Goal: Task Accomplishment & Management: Use online tool/utility

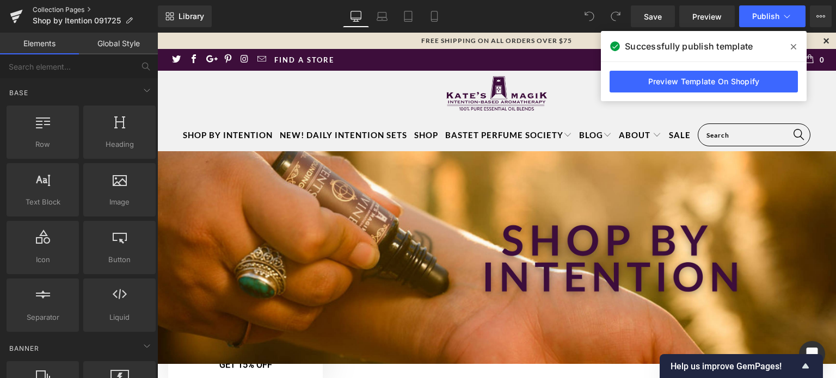
click at [65, 9] on link "Collection Pages" at bounding box center [95, 9] width 125 height 9
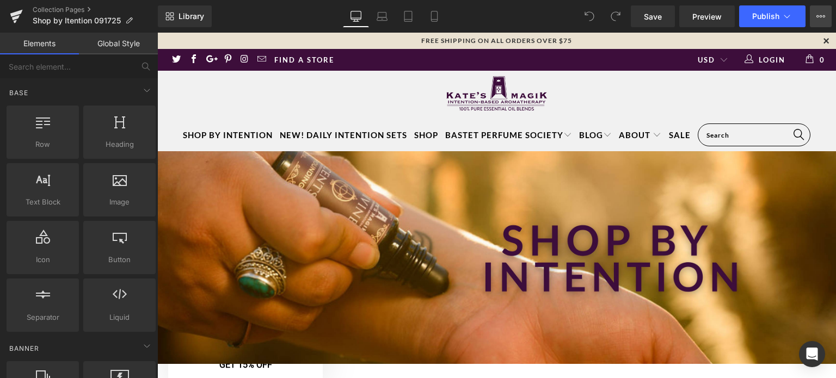
click at [822, 10] on button "View Live Page View with current Template Save Template to Library Schedule Pub…" at bounding box center [821, 16] width 22 height 22
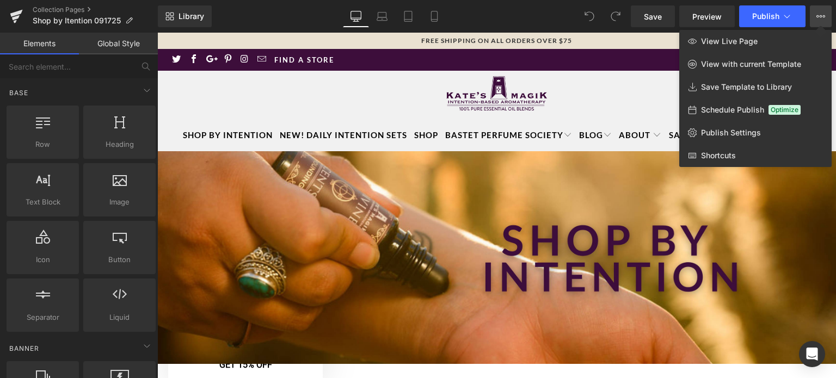
drag, startPoint x: 835, startPoint y: 83, endPoint x: 676, endPoint y: 172, distance: 182.2
click at [833, 205] on div at bounding box center [496, 205] width 678 height 345
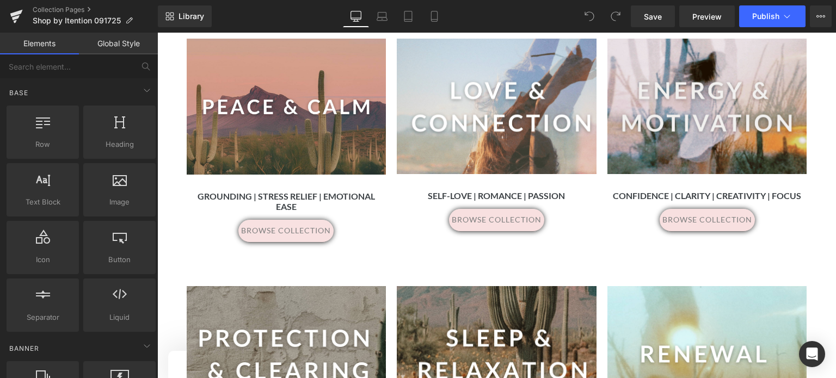
scroll to position [497, 0]
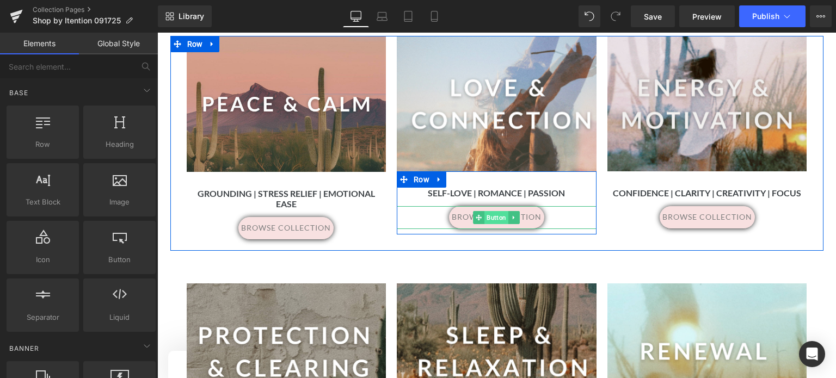
click at [495, 216] on span "Button" at bounding box center [497, 217] width 24 height 13
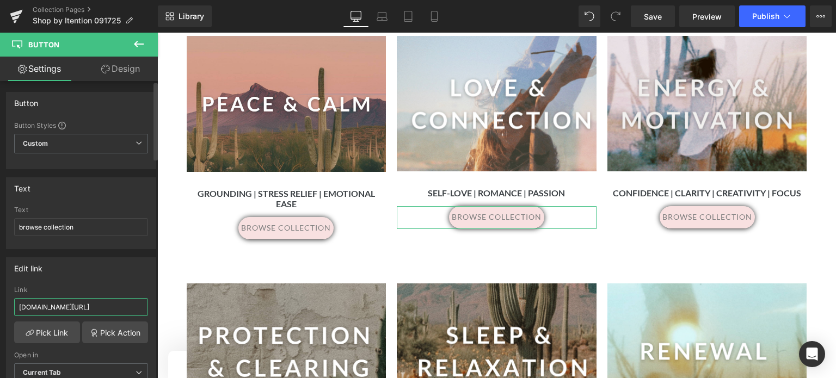
click at [36, 307] on input "katesmagik.com/collections/love-connection-intention?_cd=7df36f65c626049e39cb48…" at bounding box center [81, 307] width 134 height 18
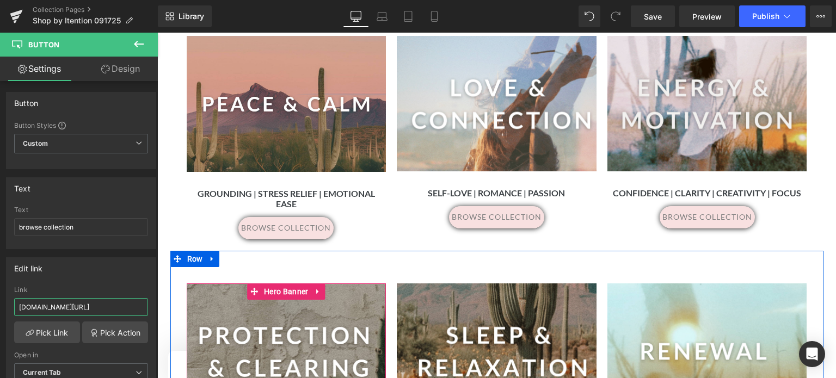
drag, startPoint x: 175, startPoint y: 337, endPoint x: 225, endPoint y: 316, distance: 54.1
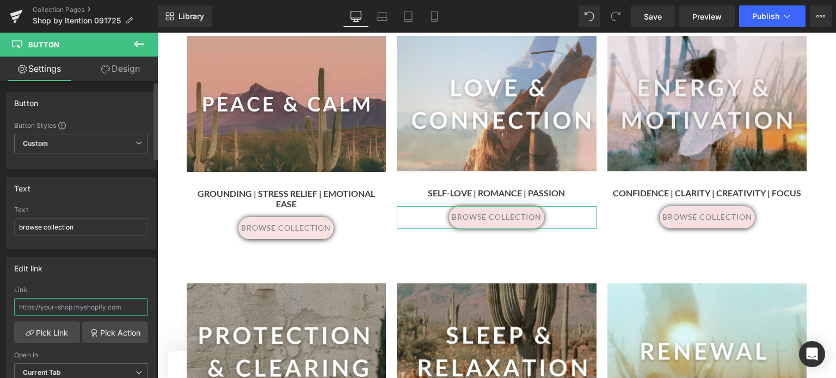
paste input "https://www.katesmagik.com/collections/love-connection-intention"
type input "https://www.katesmagik.com/collections/love-connection-intention"
click at [50, 335] on link "Pick Link" at bounding box center [47, 333] width 66 height 22
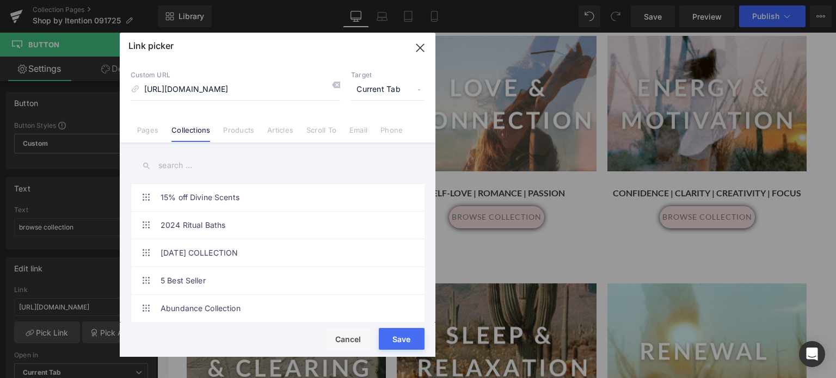
click at [405, 339] on div "Rendering Content" at bounding box center [418, 335] width 67 height 12
click at [402, 339] on div "Rendering Content" at bounding box center [418, 335] width 67 height 12
click at [298, 94] on input "https://www.katesmagik.com/collections/love-connection-intention" at bounding box center [235, 89] width 209 height 21
click at [398, 343] on button "Save" at bounding box center [402, 339] width 46 height 22
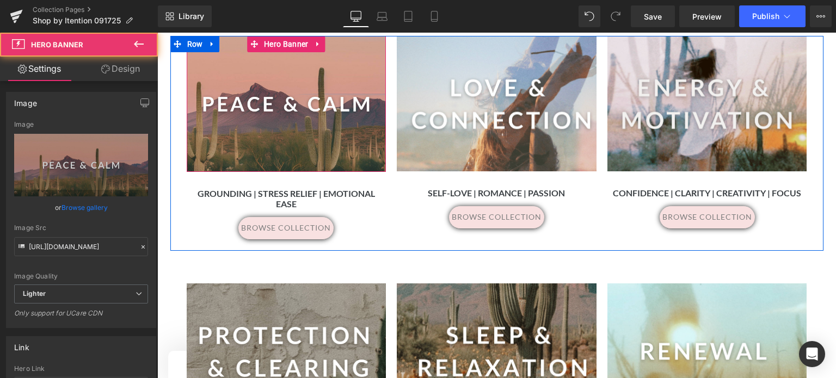
click at [263, 94] on div at bounding box center [287, 104] width 200 height 136
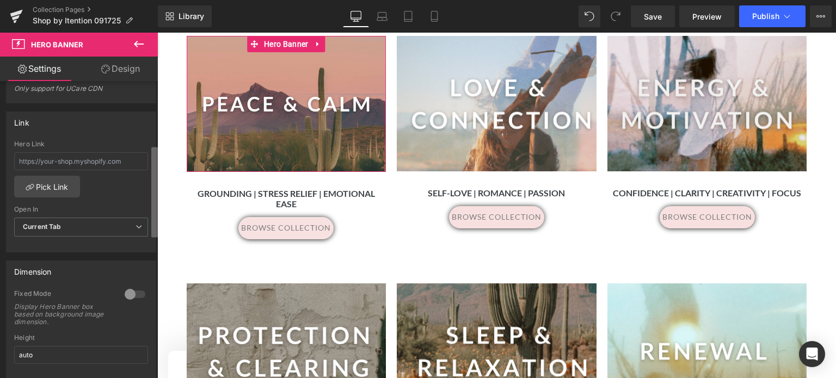
scroll to position [226, 0]
click at [152, 200] on b at bounding box center [154, 198] width 7 height 90
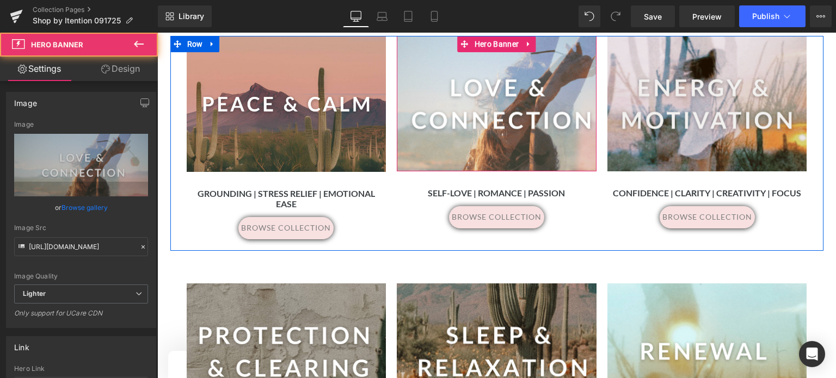
click at [502, 101] on div at bounding box center [497, 103] width 200 height 135
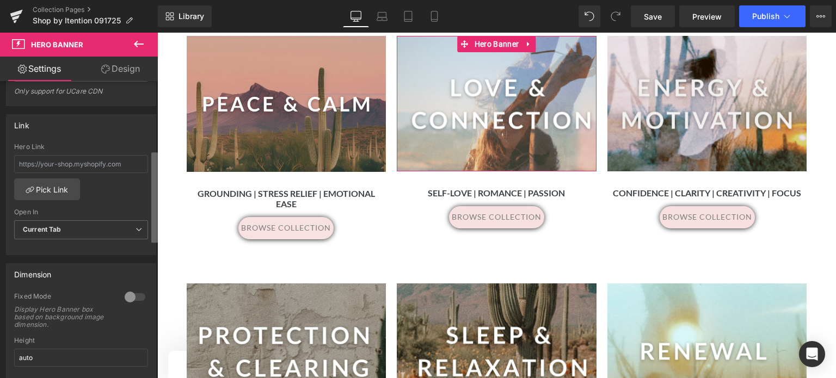
scroll to position [225, 0]
click at [157, 216] on b at bounding box center [154, 197] width 7 height 90
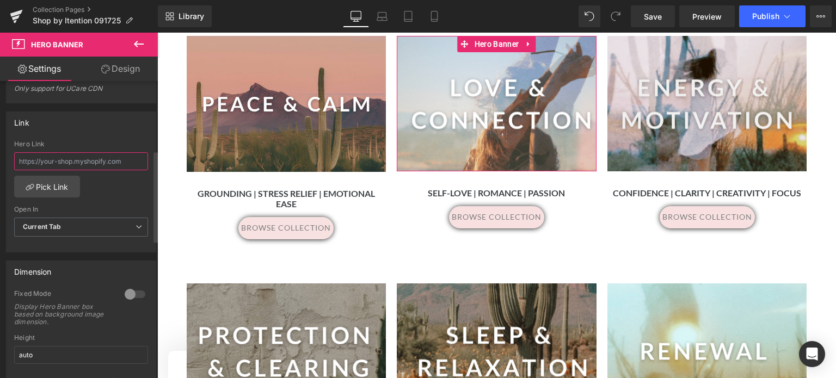
click at [28, 158] on input "text" at bounding box center [81, 161] width 134 height 18
paste input "https://www.katesmagik.com/collections/love-connection-intention"
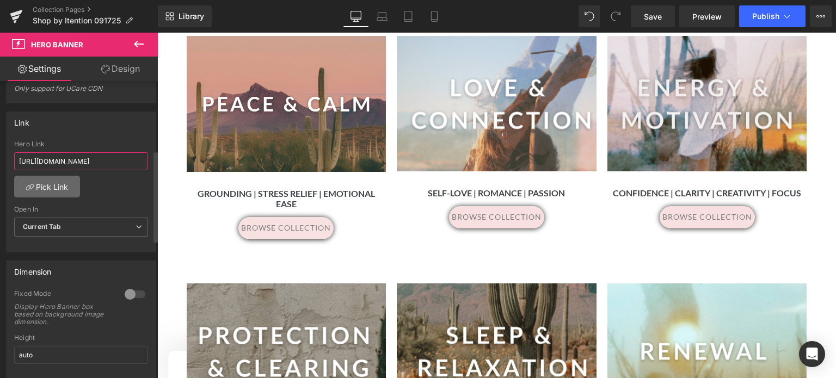
type input "https://www.katesmagik.com/collections/love-connection-intention"
click at [50, 188] on link "Pick Link" at bounding box center [47, 187] width 66 height 22
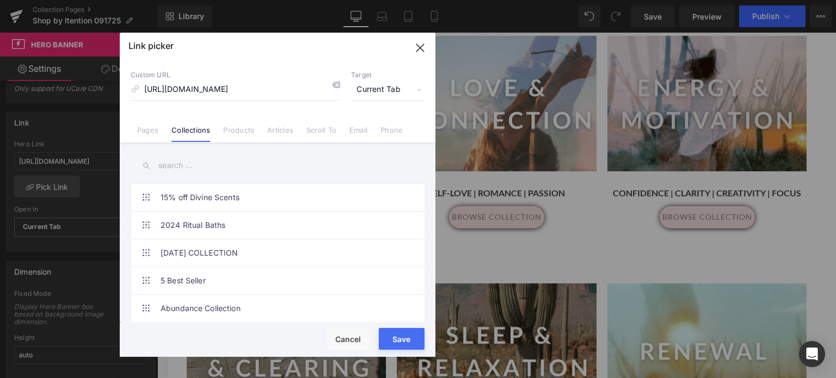
click at [390, 341] on button "Save" at bounding box center [402, 339] width 46 height 22
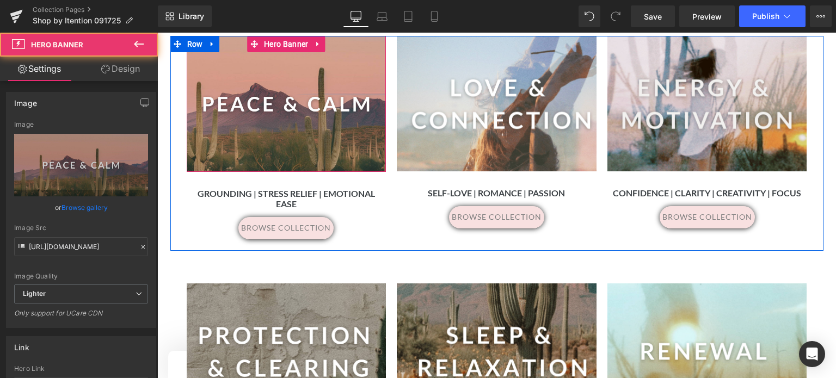
click at [290, 108] on div at bounding box center [287, 104] width 200 height 136
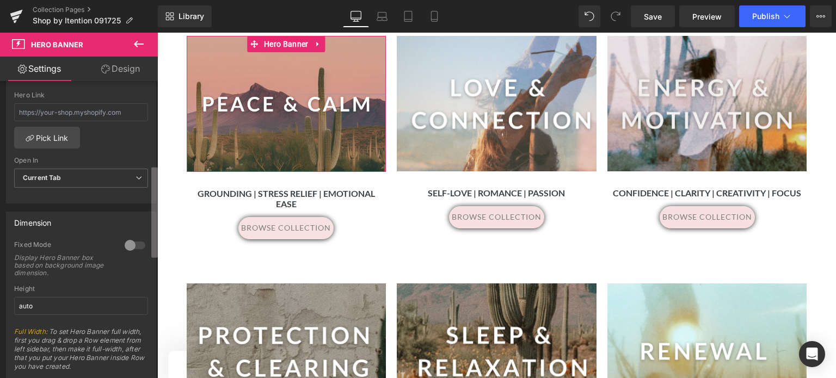
scroll to position [231, 0]
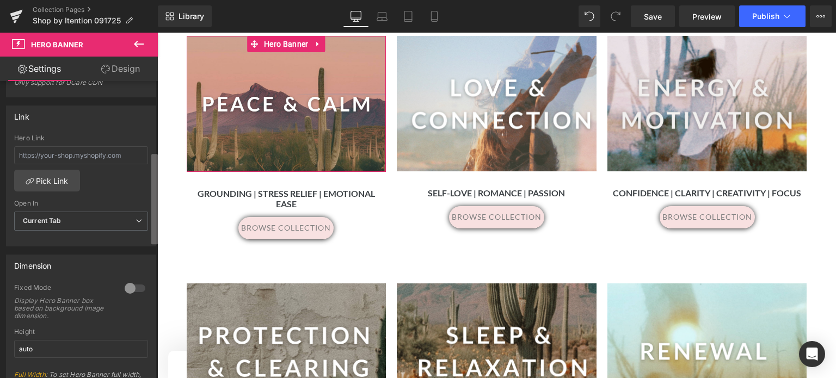
click at [153, 228] on b at bounding box center [154, 199] width 7 height 90
click at [40, 155] on input "text" at bounding box center [81, 155] width 134 height 18
paste input "https://www.katesmagik.com/collections/peace-calm"
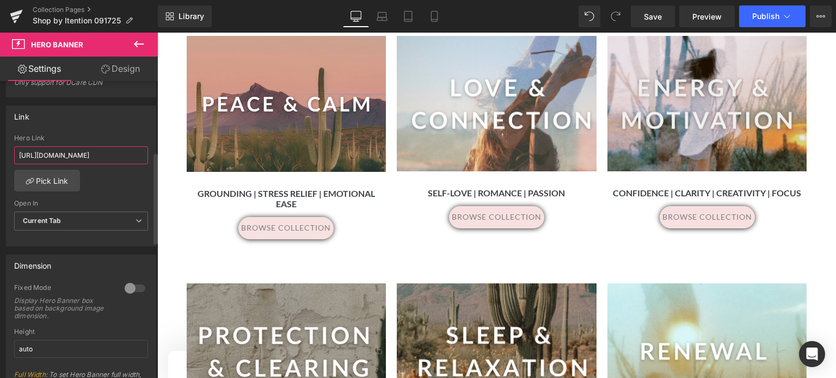
scroll to position [0, 45]
type input "https://www.katesmagik.com/collections/peace-calm"
click at [53, 182] on link "Pick Link" at bounding box center [47, 181] width 66 height 22
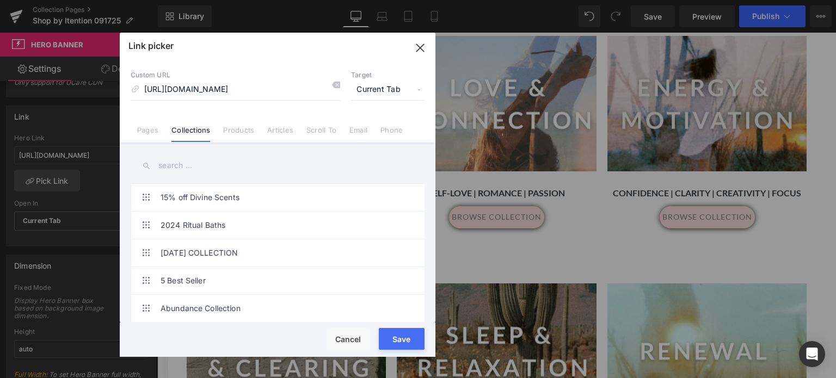
click at [386, 347] on button "Save" at bounding box center [402, 339] width 46 height 22
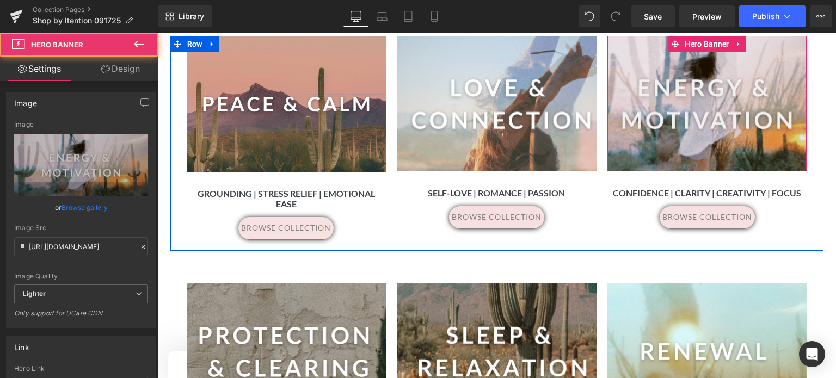
click at [736, 119] on div at bounding box center [707, 103] width 200 height 135
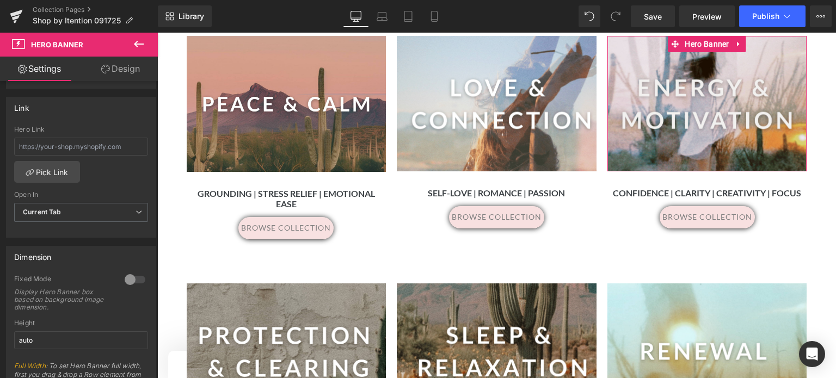
scroll to position [238, 0]
click at [157, 229] on b at bounding box center [155, 202] width 4 height 90
click at [30, 149] on input "text" at bounding box center [81, 148] width 134 height 18
paste input "https://www.katesmagik.com/collections/energy-motivation-intention"
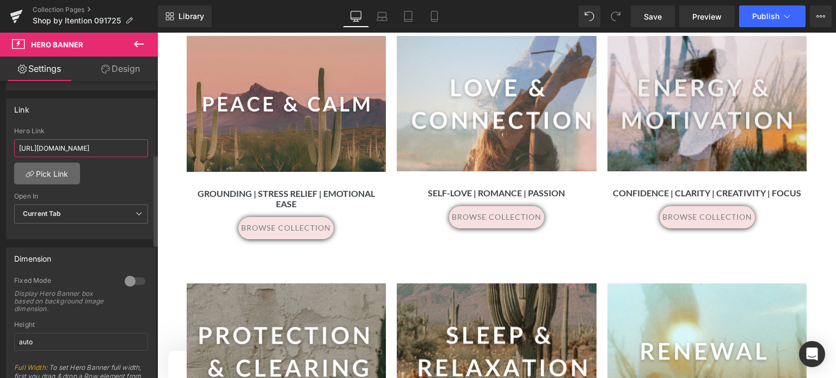
type input "https://www.katesmagik.com/collections/energy-motivation-intention"
click at [45, 168] on link "Pick Link" at bounding box center [47, 174] width 66 height 22
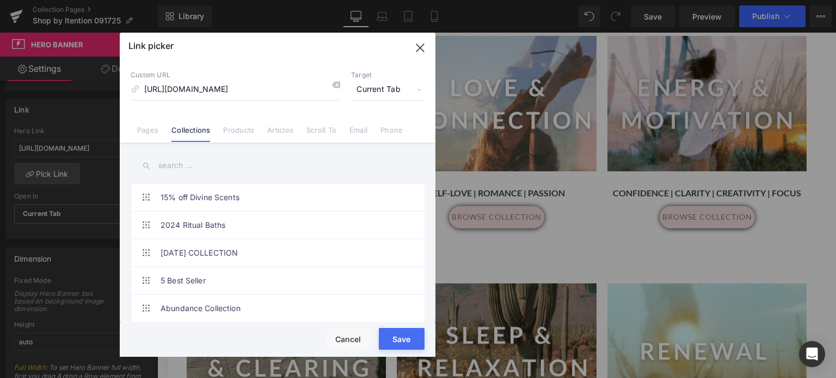
click at [392, 342] on button "Save" at bounding box center [402, 339] width 46 height 22
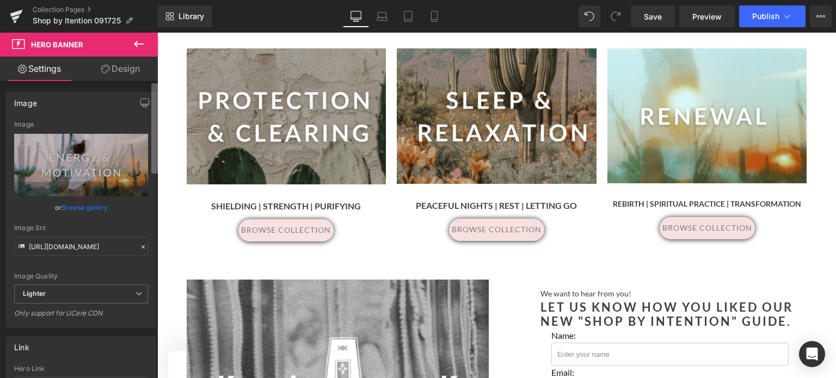
click at [155, 128] on b at bounding box center [154, 128] width 7 height 90
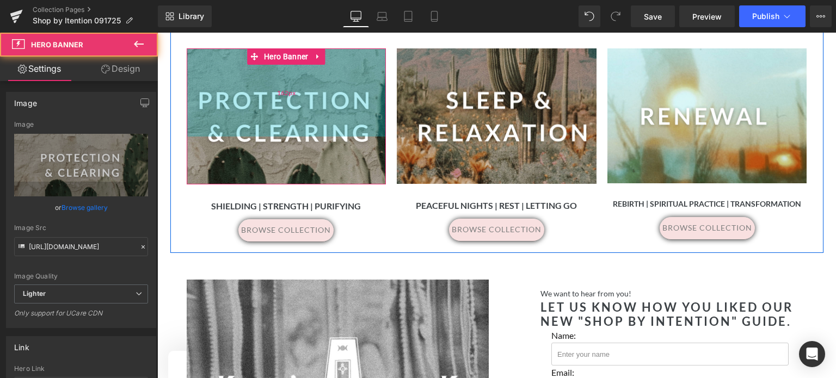
click at [280, 93] on div "162px" at bounding box center [287, 92] width 200 height 88
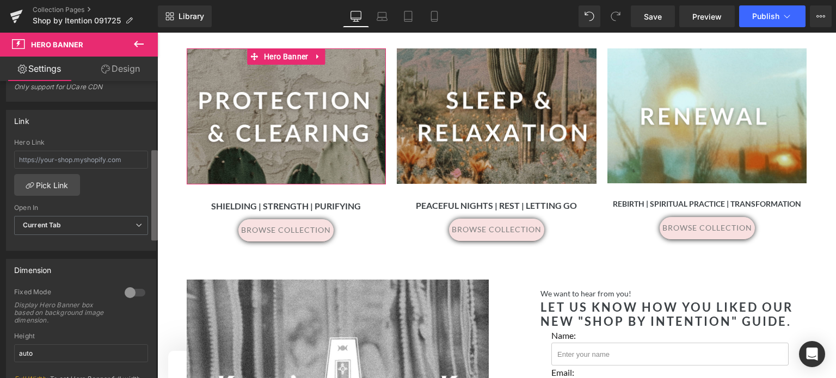
scroll to position [231, 0]
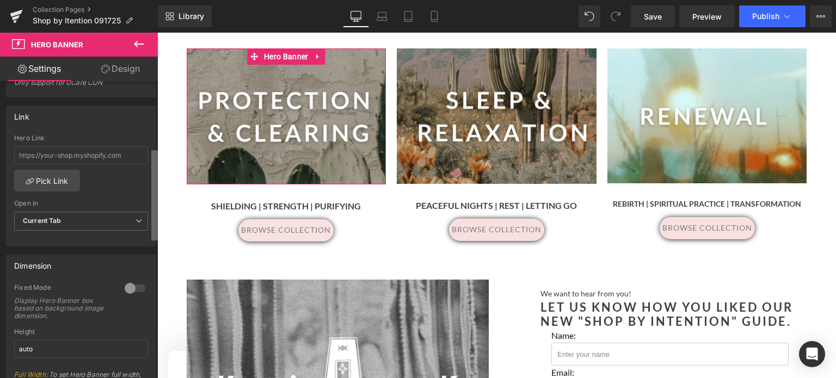
click at [152, 224] on b at bounding box center [154, 195] width 7 height 90
click at [39, 152] on input "text" at bounding box center [81, 155] width 134 height 18
paste input "https://www.katesmagik.com/collections/protection-clearing-intention"
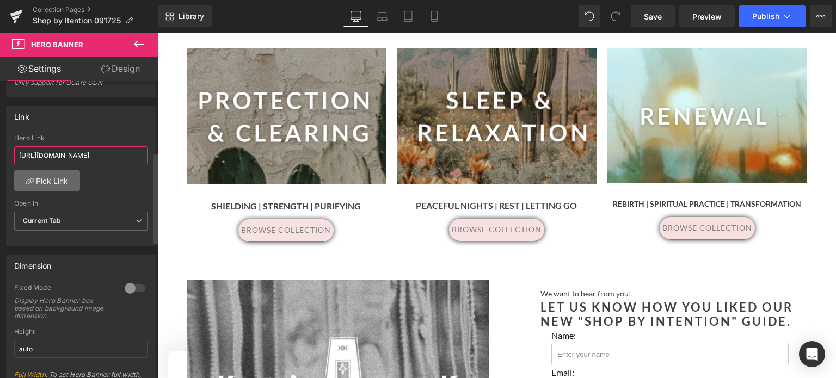
type input "https://www.katesmagik.com/collections/protection-clearing-intention"
click at [54, 186] on link "Pick Link" at bounding box center [47, 181] width 66 height 22
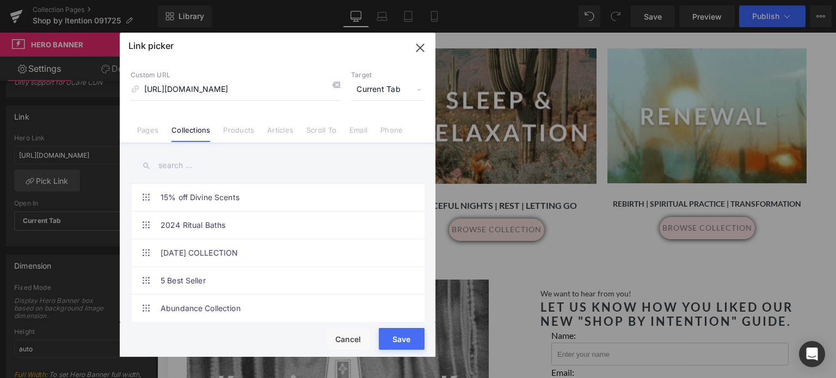
click at [406, 86] on span "Current Tab" at bounding box center [387, 89] width 73 height 21
click at [378, 128] on li "New Tab" at bounding box center [387, 128] width 84 height 19
click at [404, 349] on button "Save" at bounding box center [402, 339] width 46 height 22
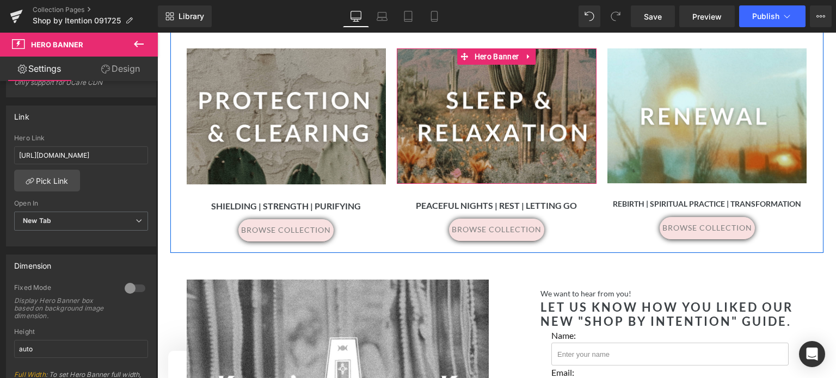
click at [492, 99] on div at bounding box center [497, 115] width 200 height 135
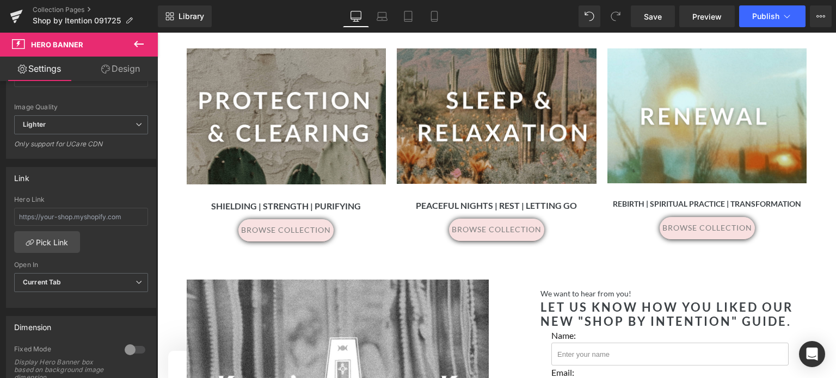
scroll to position [244, 0]
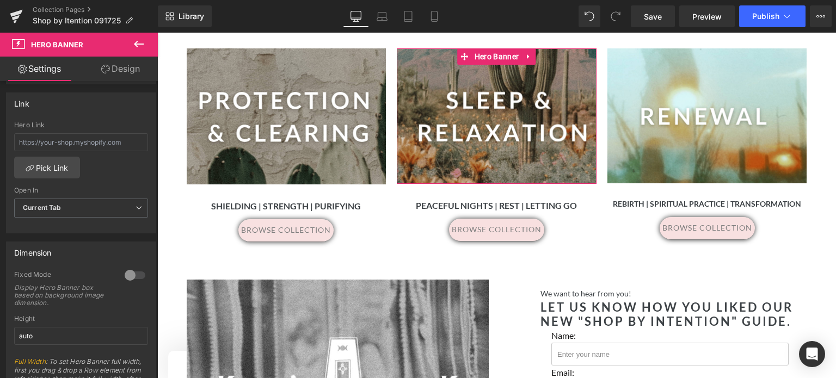
click at [157, 217] on b at bounding box center [155, 203] width 4 height 90
click at [28, 139] on input "text" at bounding box center [81, 142] width 134 height 18
paste input "https://www.katesmagik.com/collections/sleep-relaxation-intention"
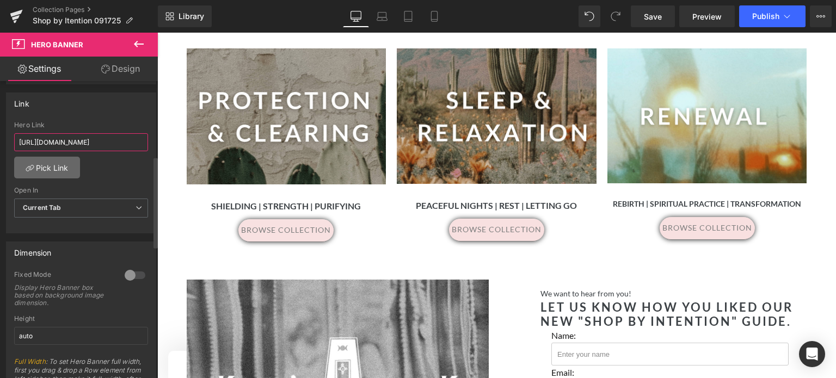
type input "https://www.katesmagik.com/collections/sleep-relaxation-intention"
click at [52, 170] on link "Pick Link" at bounding box center [47, 168] width 66 height 22
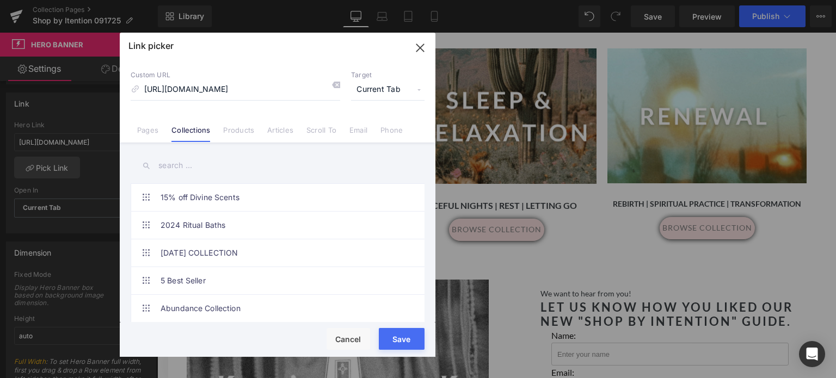
click at [396, 88] on span "Current Tab" at bounding box center [387, 89] width 73 height 21
click at [382, 126] on li "New Tab" at bounding box center [387, 128] width 84 height 19
click at [390, 342] on button "Save" at bounding box center [402, 339] width 46 height 22
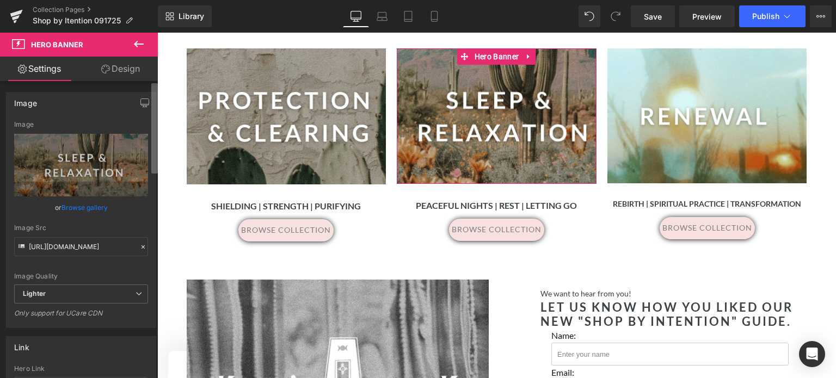
click at [156, 153] on b at bounding box center [154, 128] width 7 height 90
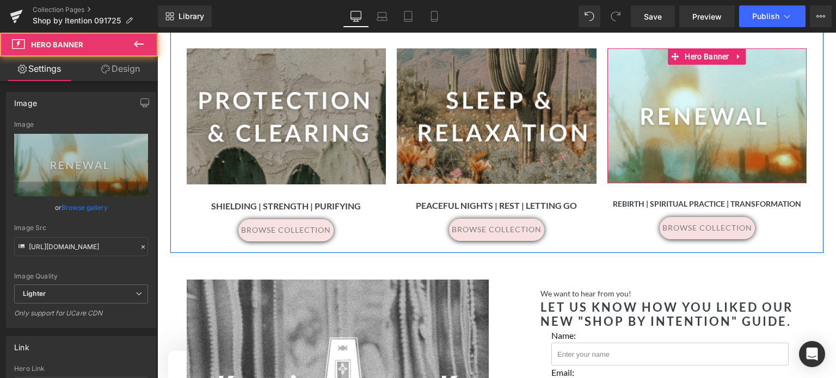
click at [703, 98] on div at bounding box center [707, 115] width 200 height 135
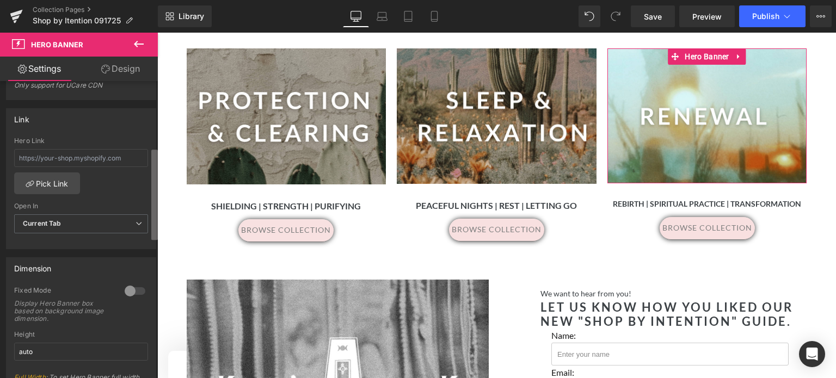
scroll to position [206, 0]
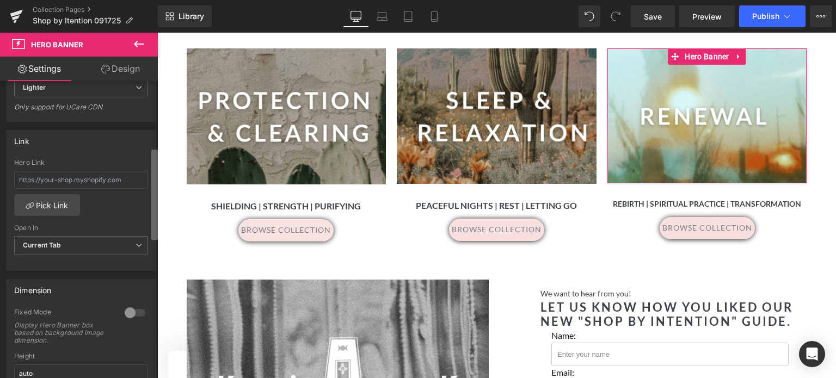
click at [156, 171] on b at bounding box center [154, 195] width 7 height 90
click at [36, 175] on input "text" at bounding box center [81, 180] width 134 height 18
paste input "https://www.katesmagik.com/collections/renewal-ritual-deepening"
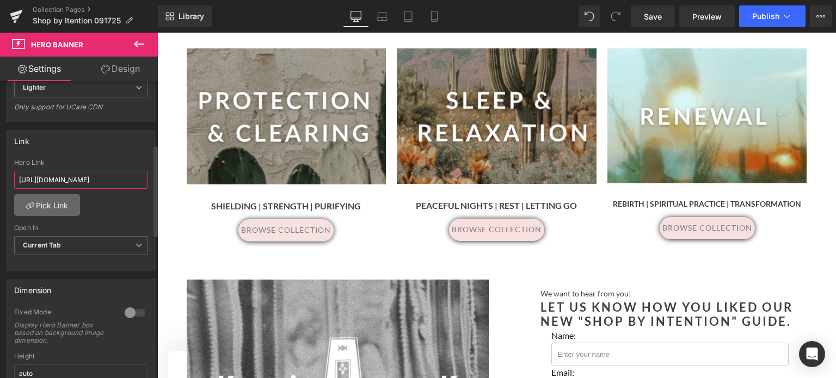
type input "https://www.katesmagik.com/collections/renewal-ritual-deepening"
click at [47, 208] on link "Pick Link" at bounding box center [47, 205] width 66 height 22
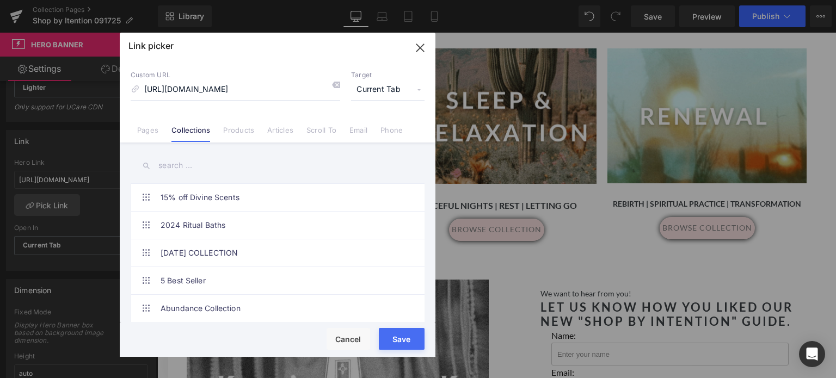
click at [398, 87] on span "Current Tab" at bounding box center [387, 89] width 73 height 21
click at [379, 129] on li "New Tab" at bounding box center [387, 128] width 84 height 19
click at [398, 343] on button "Save" at bounding box center [402, 339] width 46 height 22
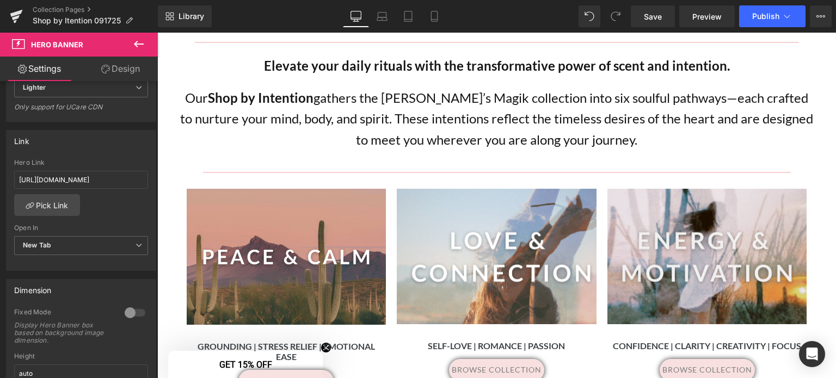
scroll to position [379, 0]
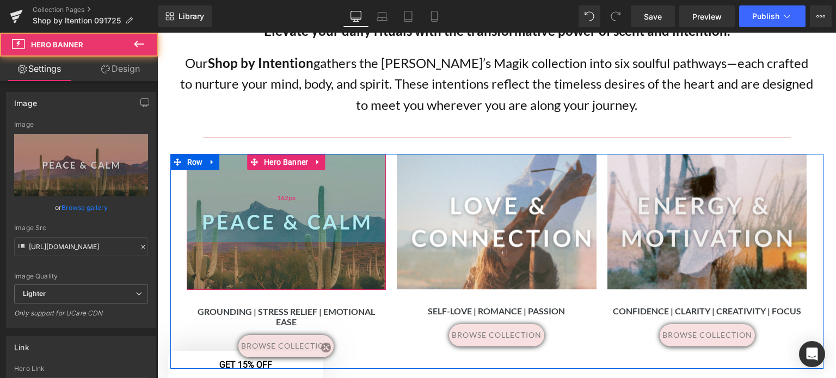
click at [275, 214] on div "162px" at bounding box center [287, 198] width 200 height 88
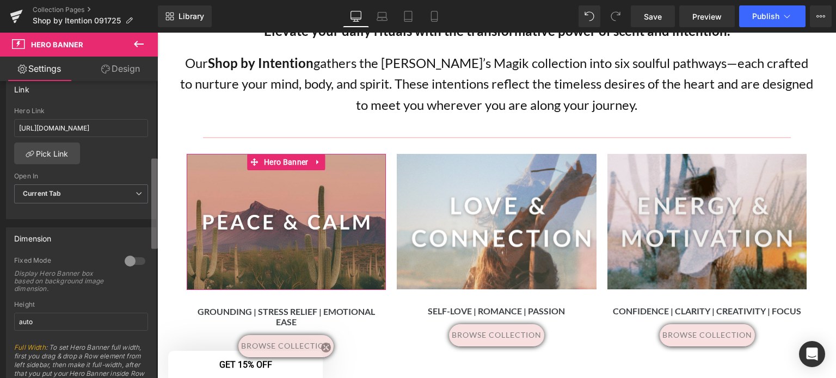
scroll to position [267, 0]
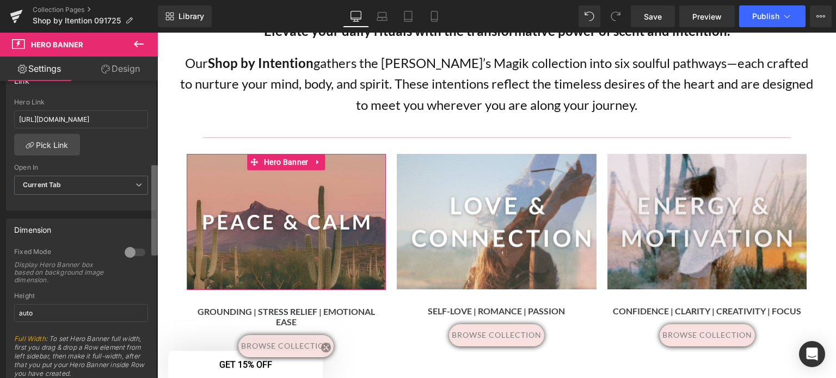
click at [152, 227] on b at bounding box center [154, 210] width 7 height 90
click at [129, 182] on span "Current Tab" at bounding box center [81, 185] width 134 height 19
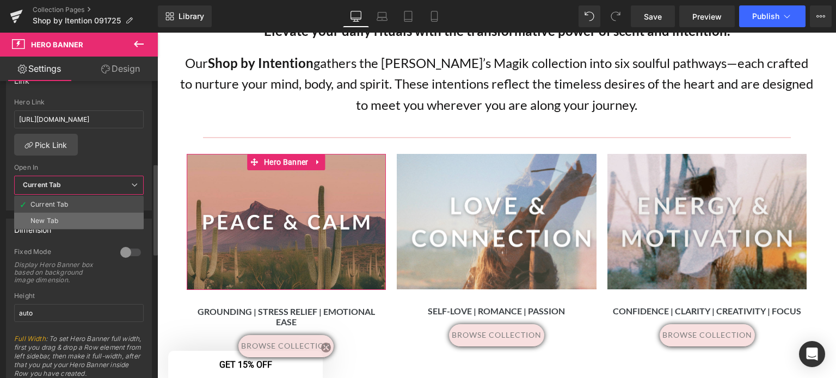
click at [95, 218] on li "New Tab" at bounding box center [78, 221] width 129 height 16
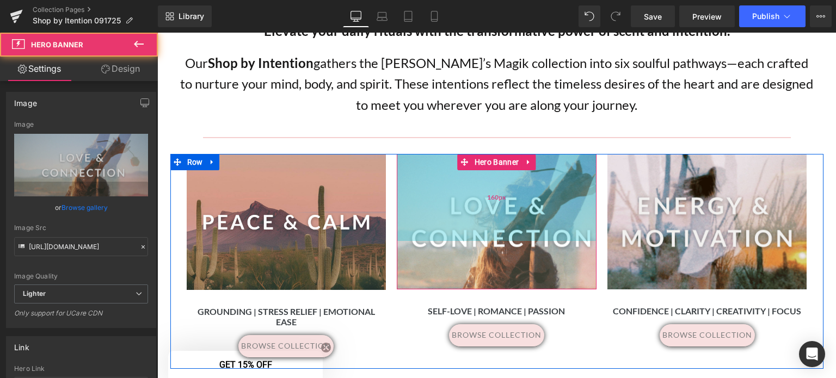
click at [541, 218] on div "160px" at bounding box center [497, 197] width 200 height 87
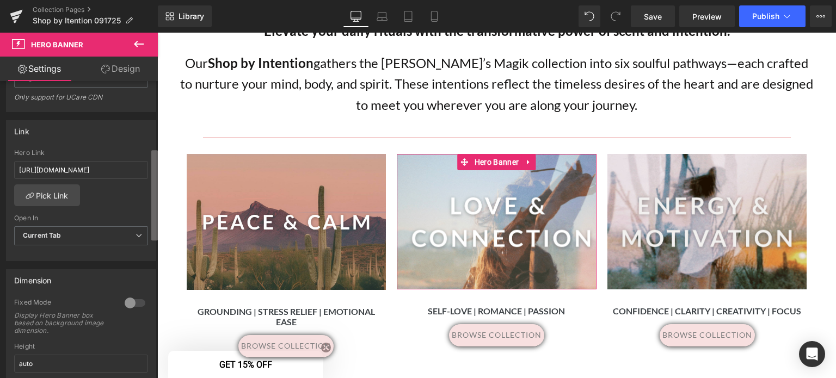
scroll to position [218, 0]
click at [157, 182] on b at bounding box center [154, 195] width 7 height 90
click at [122, 234] on span "Current Tab" at bounding box center [81, 234] width 134 height 19
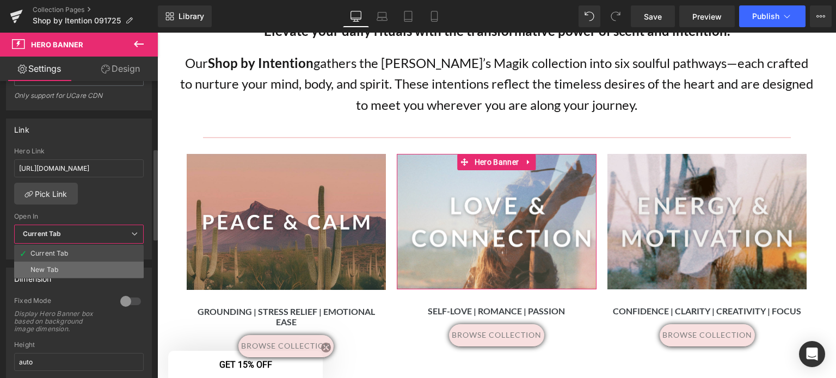
click at [72, 267] on li "New Tab" at bounding box center [78, 270] width 129 height 16
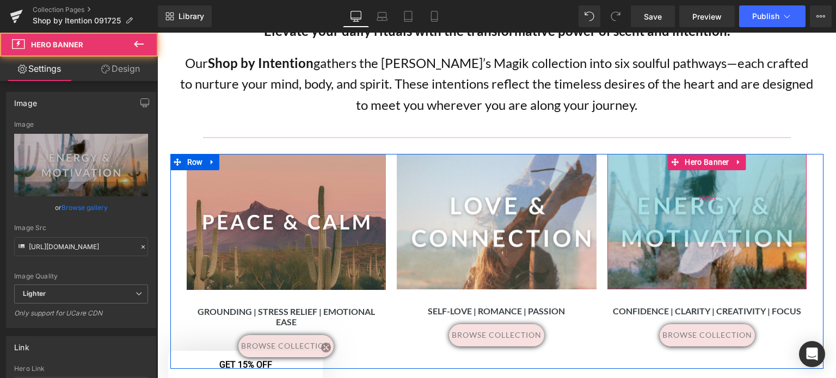
click at [750, 226] on div "162px" at bounding box center [707, 198] width 200 height 88
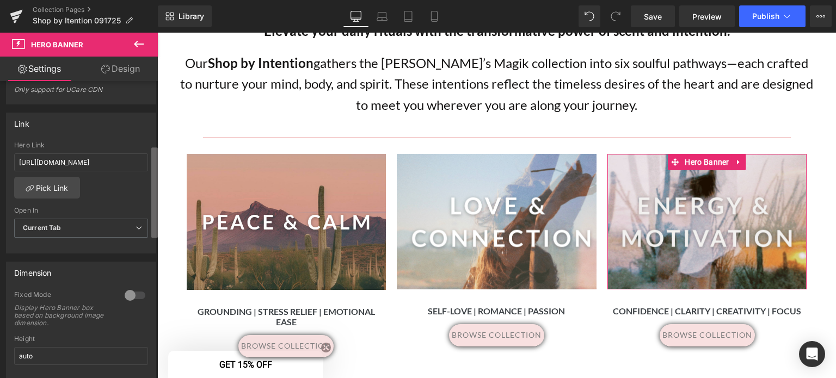
scroll to position [233, 0]
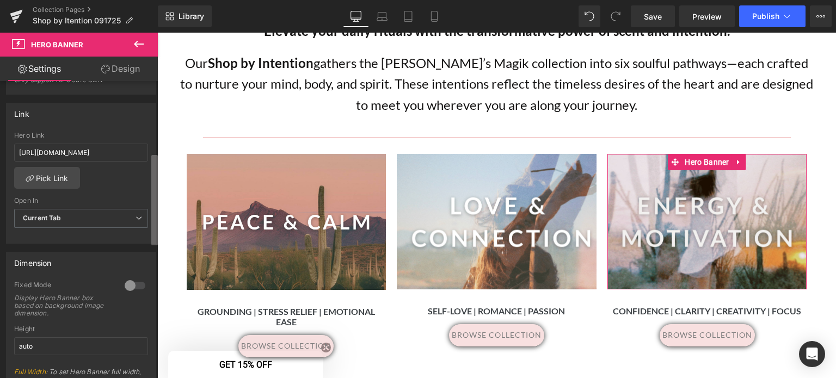
click at [151, 218] on b at bounding box center [154, 200] width 7 height 90
click at [119, 218] on span "Current Tab" at bounding box center [81, 218] width 134 height 19
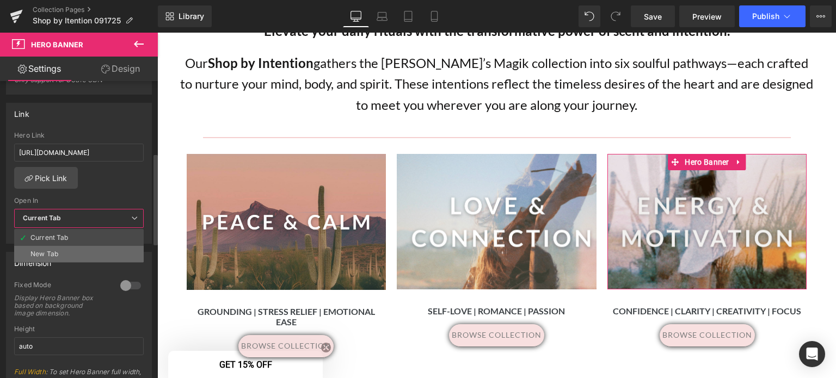
click at [85, 248] on li "New Tab" at bounding box center [78, 254] width 129 height 16
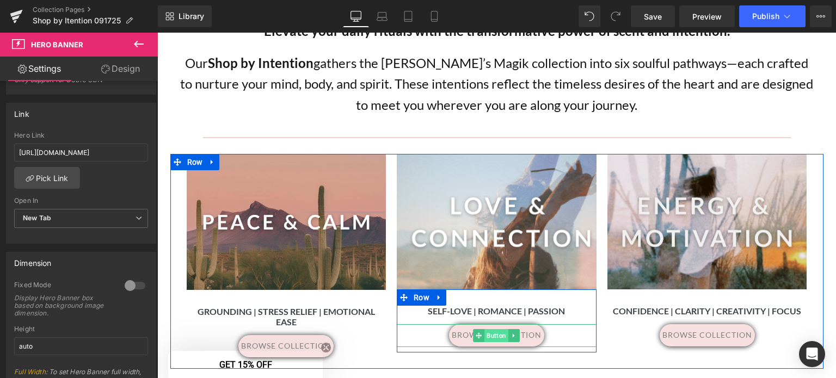
click at [493, 332] on span "Button" at bounding box center [497, 335] width 24 height 13
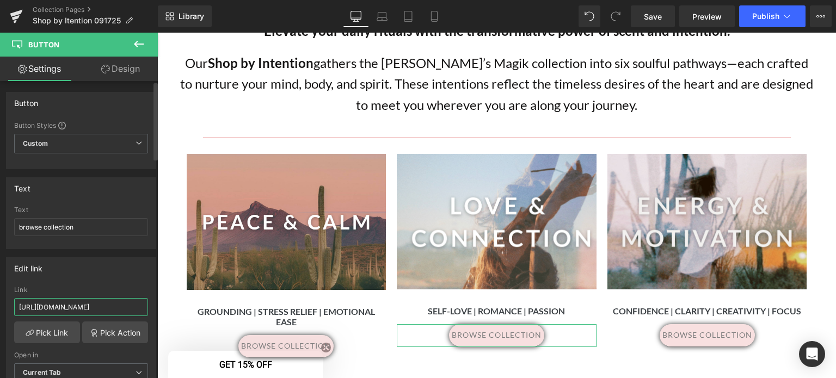
click at [55, 300] on input "https://www.katesmagik.com/collections/love-connection-intention" at bounding box center [81, 307] width 134 height 18
click at [767, 22] on button "Publish" at bounding box center [772, 16] width 66 height 22
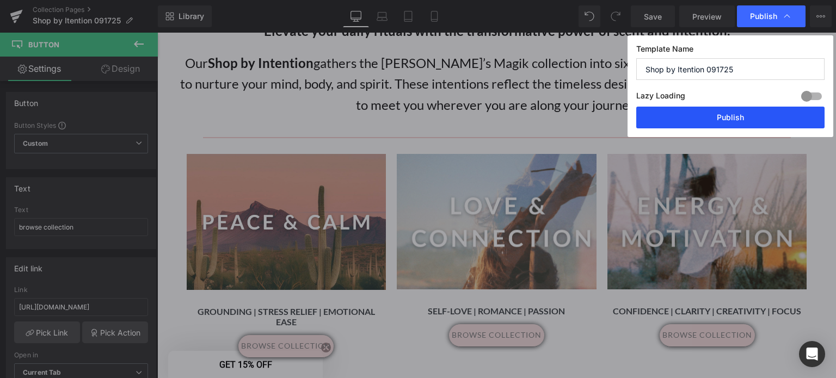
click at [729, 114] on button "Publish" at bounding box center [730, 118] width 188 height 22
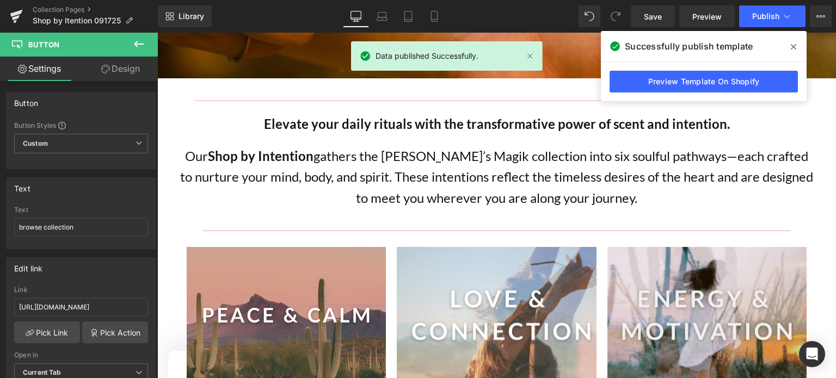
scroll to position [272, 0]
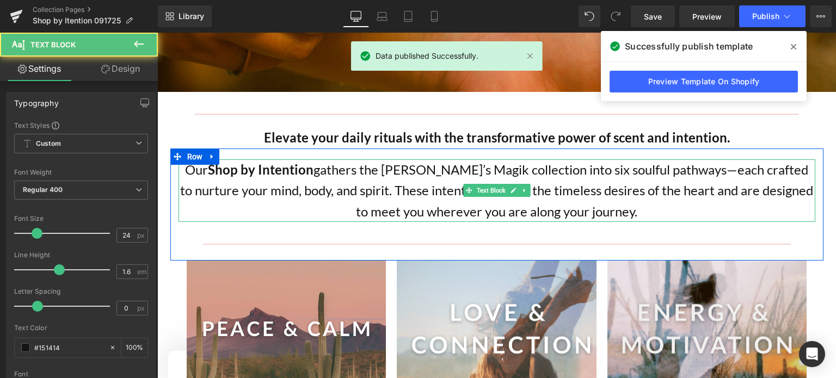
click at [558, 197] on p "Our Shop by Intention gathers the Kate’s Magik collection into six soulful path…" at bounding box center [496, 190] width 637 height 63
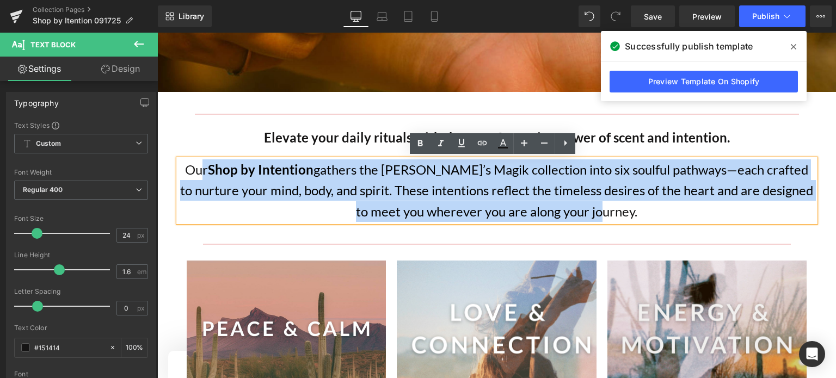
drag, startPoint x: 616, startPoint y: 214, endPoint x: 190, endPoint y: 175, distance: 428.3
click at [190, 175] on p "Our Shop by Intention gathers the Kate’s Magik collection into six soulful path…" at bounding box center [496, 190] width 637 height 63
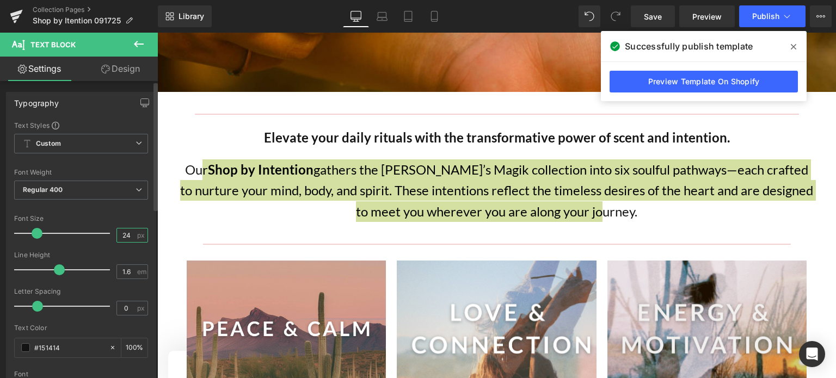
click at [120, 231] on input "24" at bounding box center [126, 236] width 19 height 14
type input "4"
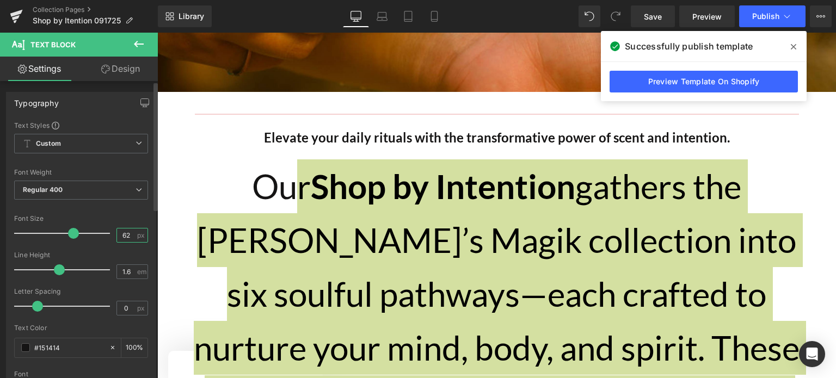
type input "6"
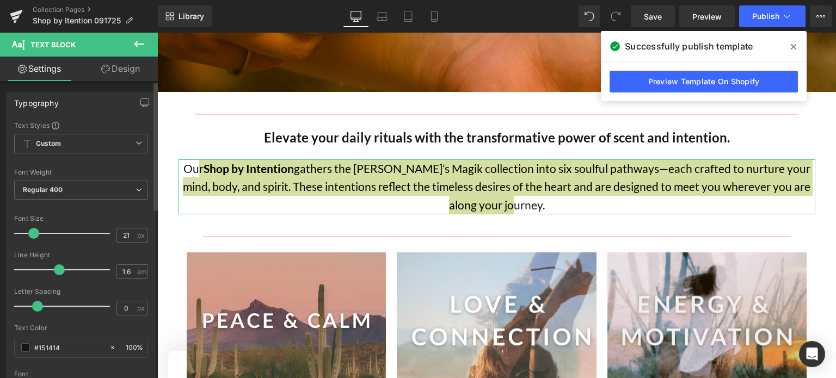
type input "20"
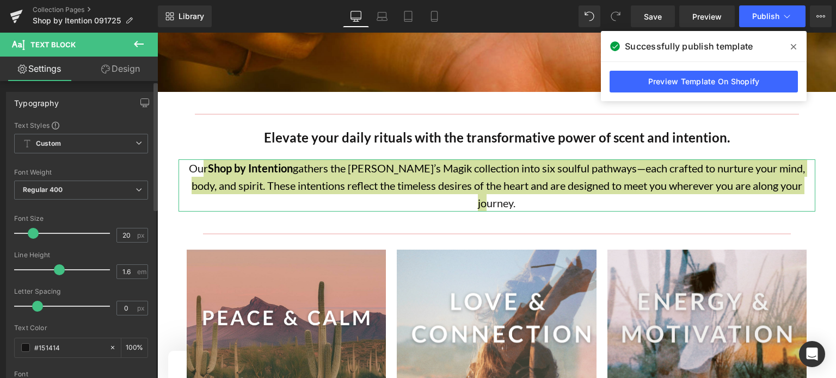
click at [30, 232] on span at bounding box center [33, 233] width 11 height 11
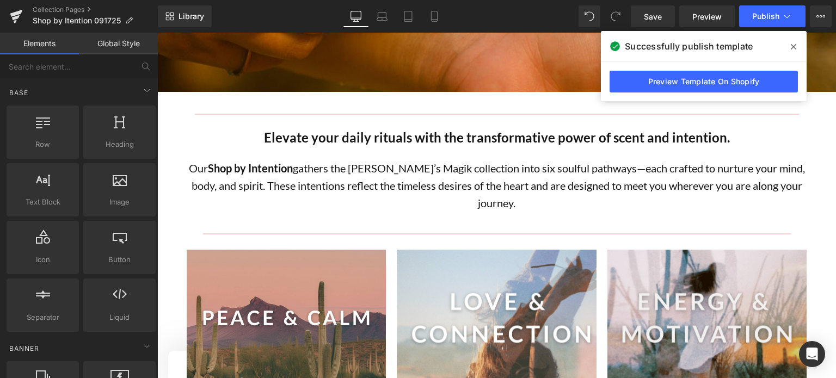
click at [761, 16] on span "Publish" at bounding box center [765, 16] width 27 height 9
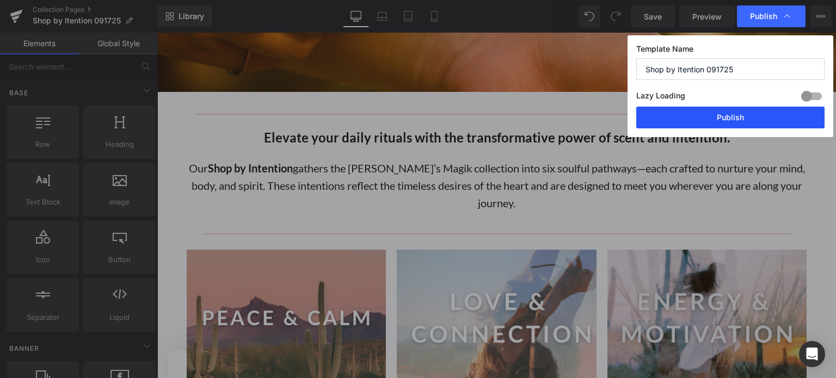
click at [740, 118] on button "Publish" at bounding box center [730, 118] width 188 height 22
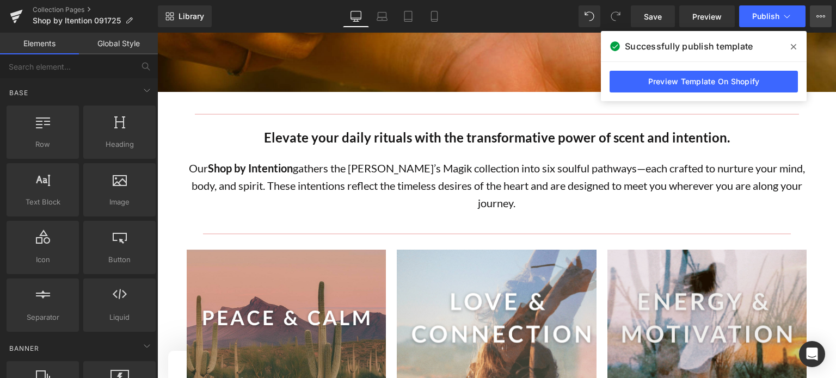
click at [814, 17] on button "View Live Page View with current Template Save Template to Library Schedule Pub…" at bounding box center [821, 16] width 22 height 22
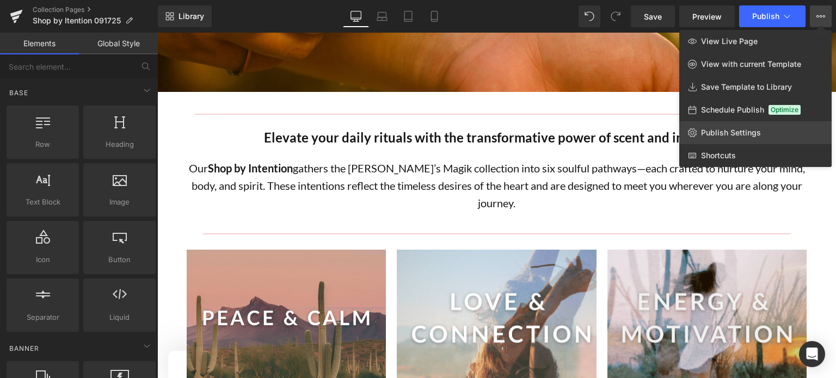
click at [712, 130] on span "Publish Settings" at bounding box center [731, 133] width 60 height 10
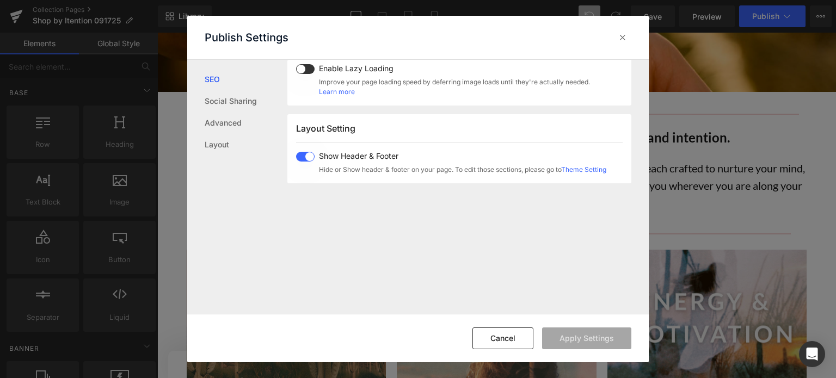
scroll to position [0, 0]
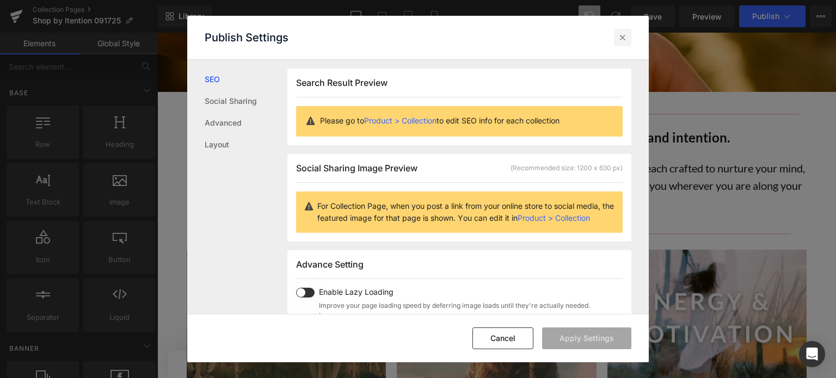
click at [622, 39] on icon at bounding box center [622, 37] width 11 height 11
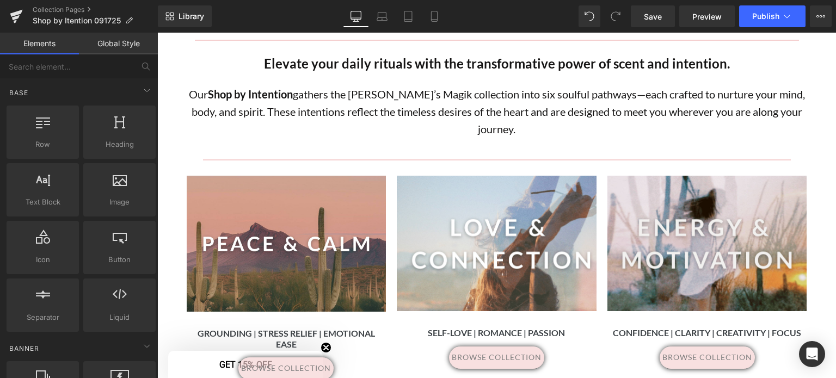
scroll to position [357, 0]
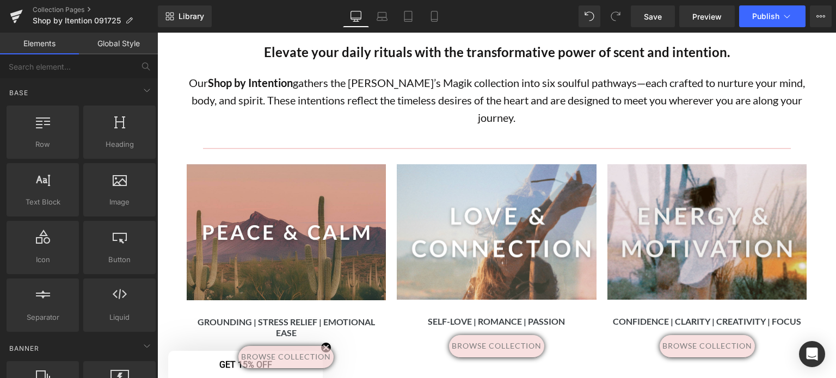
click at [140, 89] on icon at bounding box center [146, 90] width 13 height 13
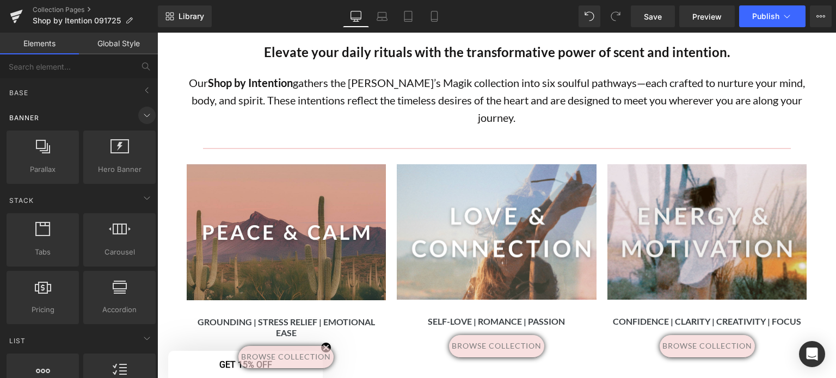
click at [142, 109] on icon at bounding box center [146, 115] width 13 height 13
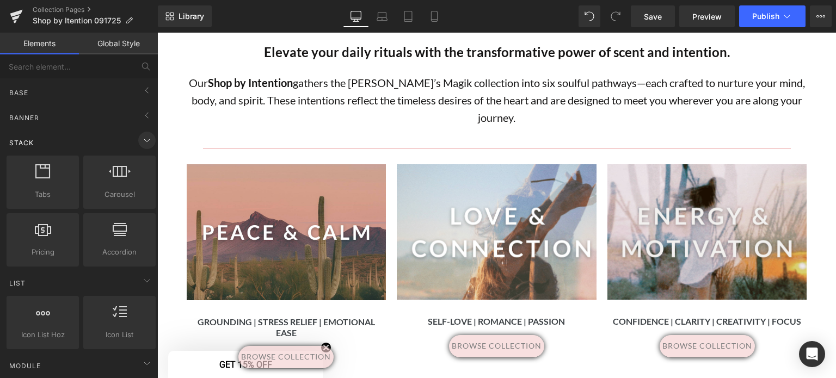
click at [142, 134] on icon at bounding box center [146, 140] width 13 height 13
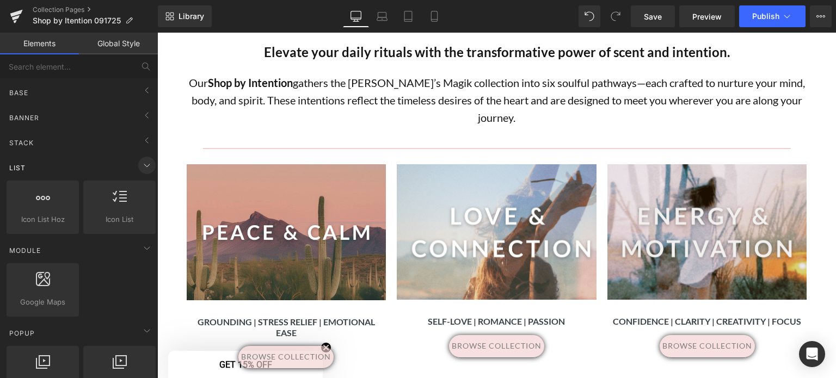
click at [140, 162] on icon at bounding box center [146, 165] width 13 height 13
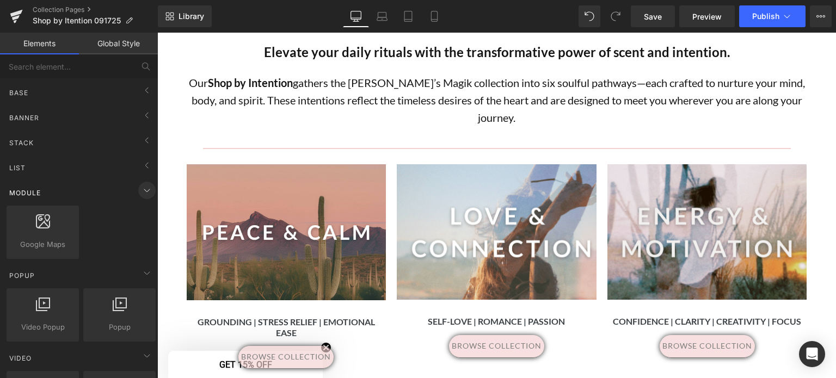
click at [142, 187] on icon at bounding box center [146, 190] width 13 height 13
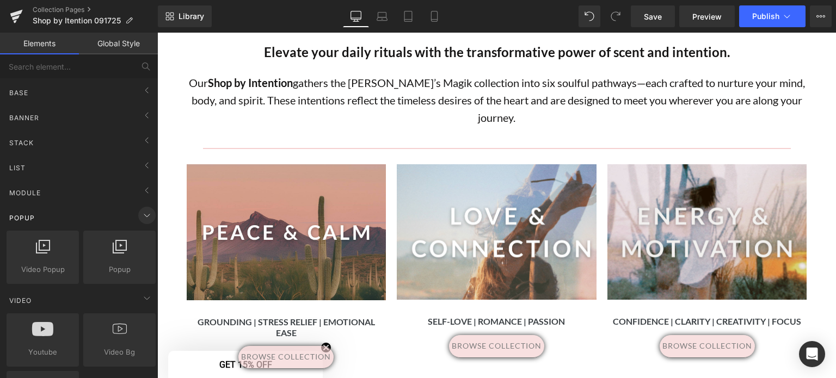
click at [143, 213] on icon at bounding box center [146, 215] width 13 height 13
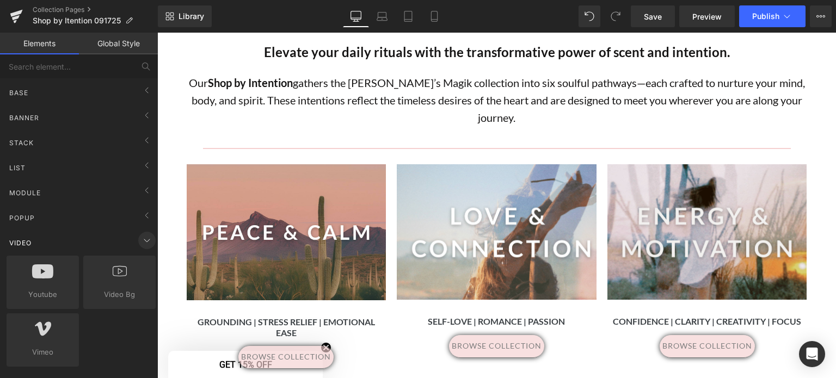
click at [144, 240] on icon at bounding box center [146, 240] width 5 height 3
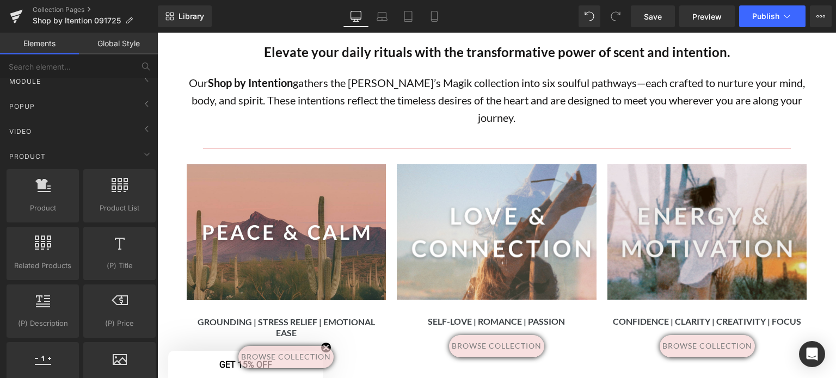
scroll to position [0, 0]
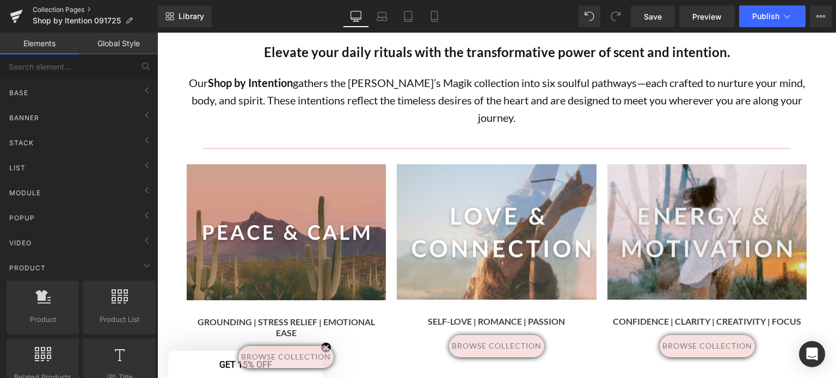
click at [49, 9] on link "Collection Pages" at bounding box center [95, 9] width 125 height 9
